Goal: Task Accomplishment & Management: Use online tool/utility

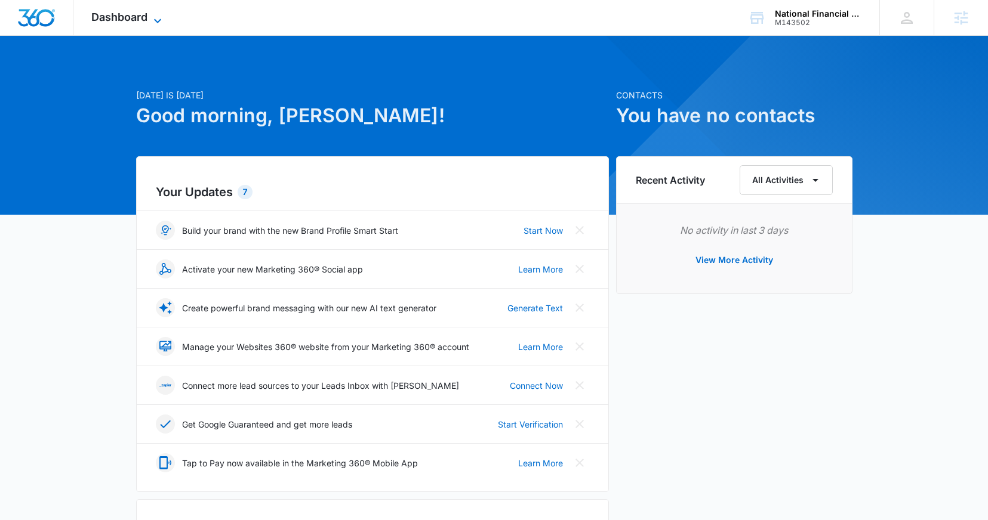
click at [159, 19] on icon at bounding box center [157, 21] width 14 height 14
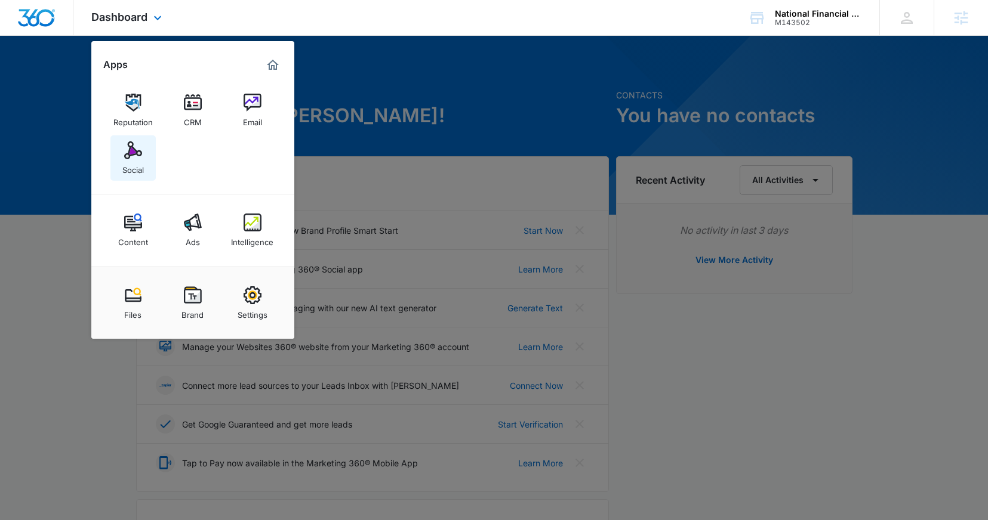
click at [131, 151] on img at bounding box center [133, 150] width 18 height 18
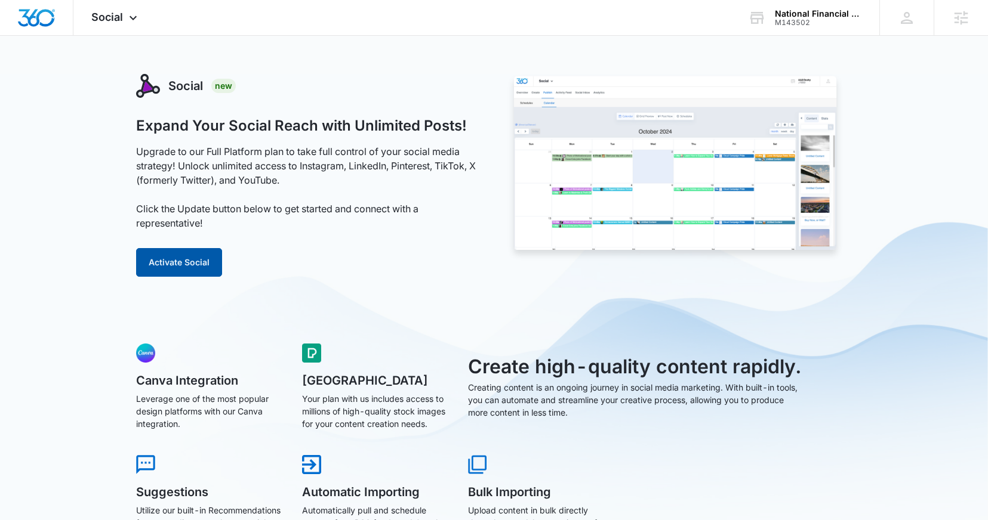
click at [165, 260] on button "Activate Social" at bounding box center [179, 262] width 86 height 29
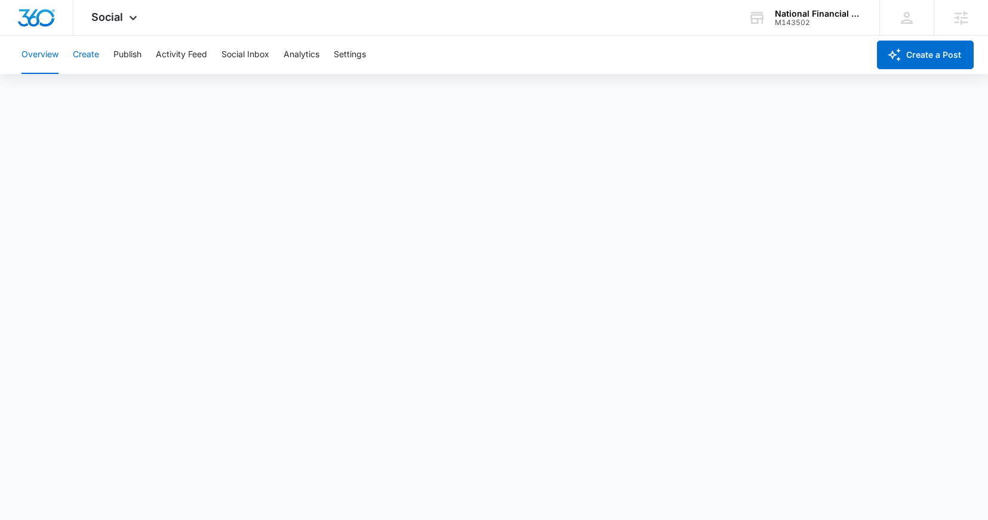
click at [92, 55] on button "Create" at bounding box center [86, 55] width 26 height 38
